Goal: Check status: Check status

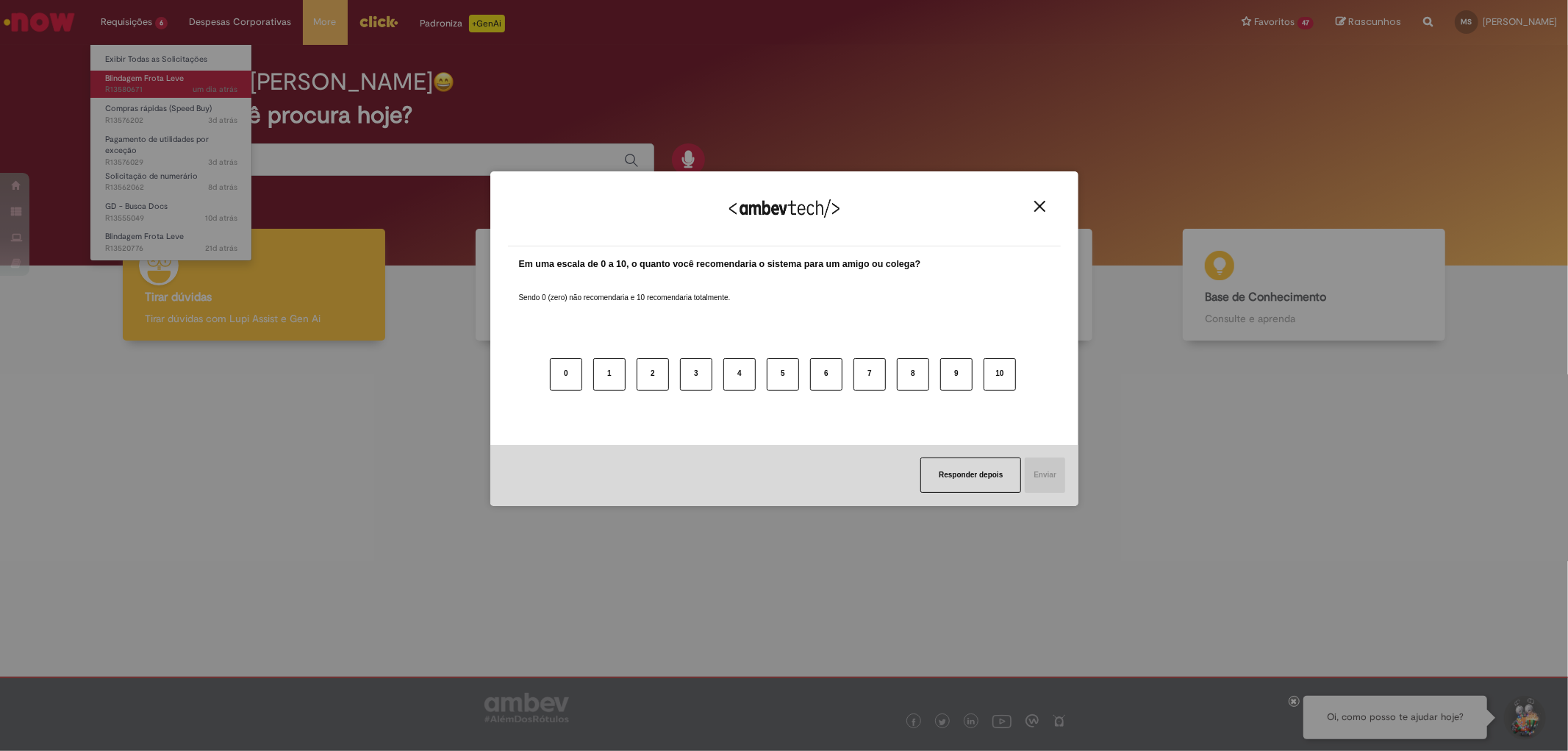
click at [138, 79] on div "Agradecemos seu feedback! Em uma escala de 0 a 10, o quanto você recomendaria o…" at bounding box center [784, 375] width 1568 height 751
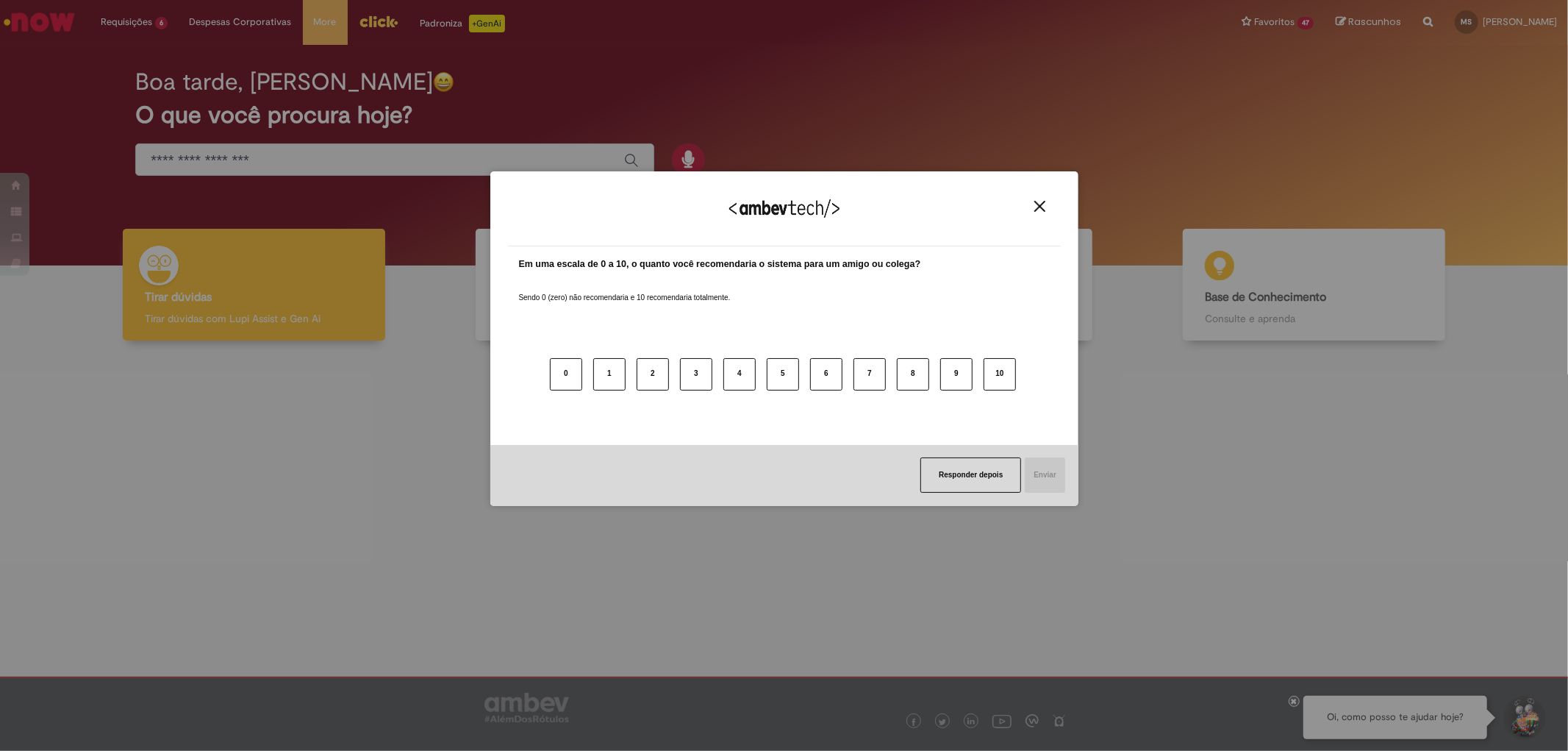
click at [1039, 207] on img "Close" at bounding box center [1039, 206] width 11 height 11
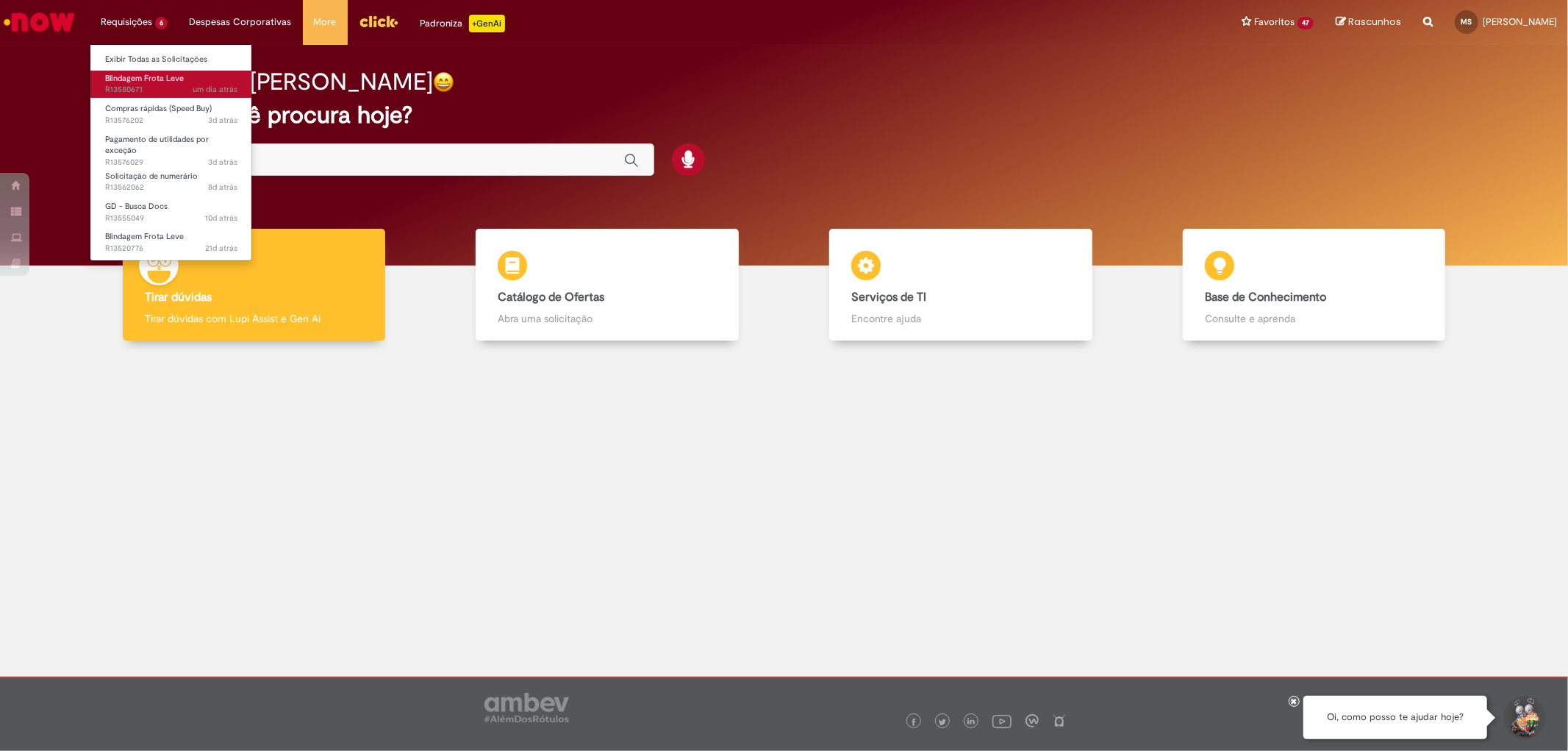
click at [138, 82] on span "Blindagem Frota Leve" at bounding box center [144, 77] width 78 height 11
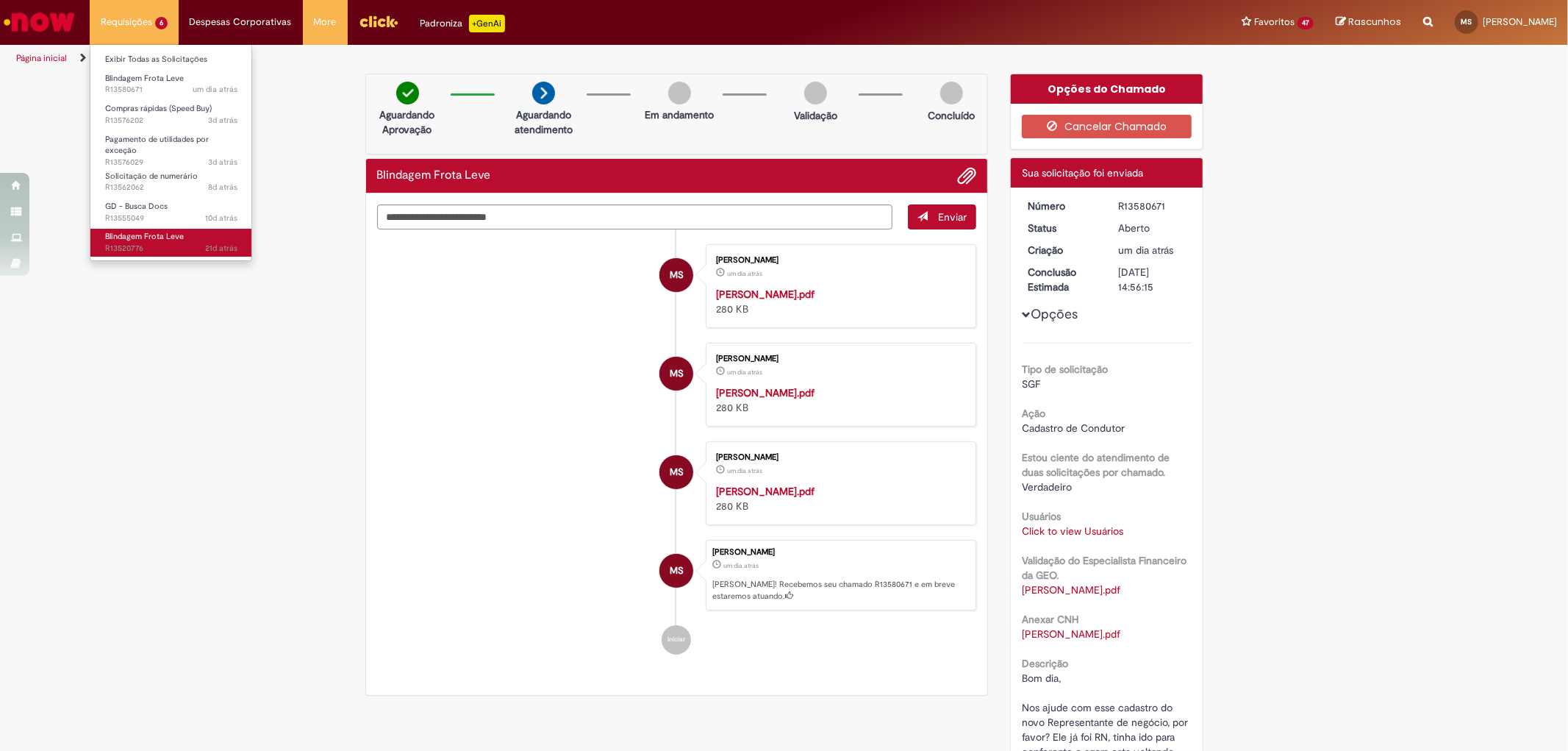
click at [155, 241] on span "Blindagem Frota Leve" at bounding box center [144, 236] width 78 height 11
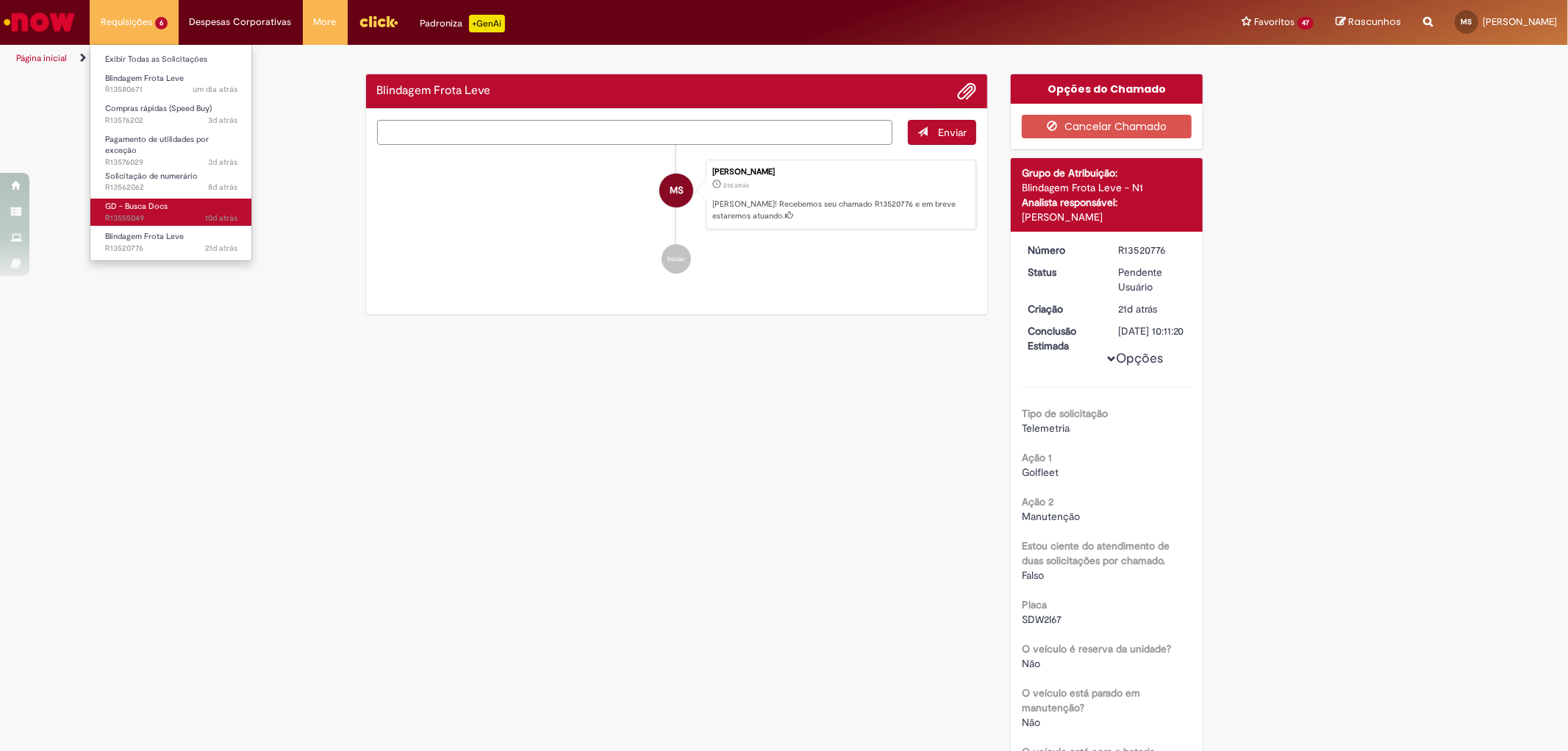
click at [130, 208] on span "GD - Busca Docs" at bounding box center [136, 206] width 63 height 11
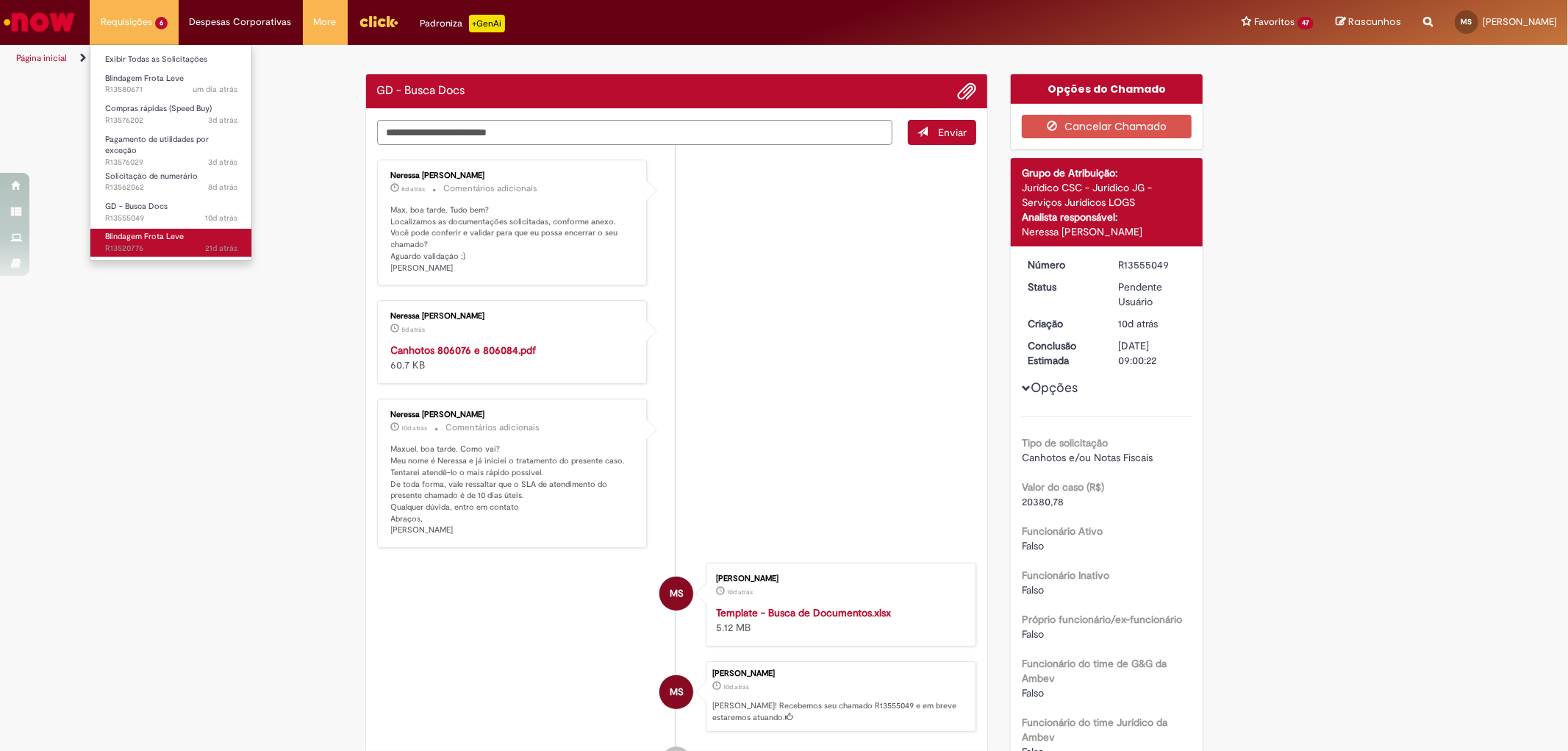
click at [141, 239] on span "Blindagem Frota Leve" at bounding box center [144, 236] width 78 height 11
